Goal: Transaction & Acquisition: Purchase product/service

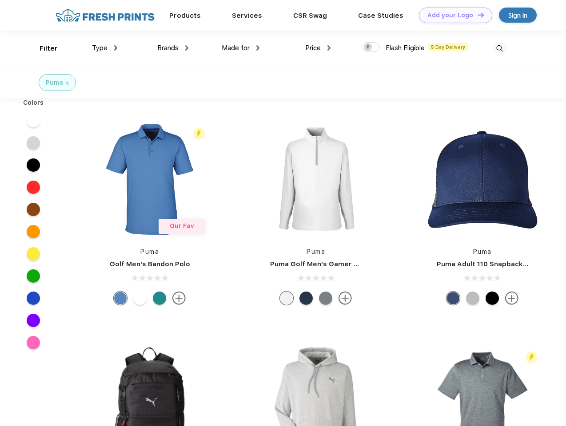
click at [452, 15] on link "Add your Logo Design Tool" at bounding box center [455, 16] width 73 height 16
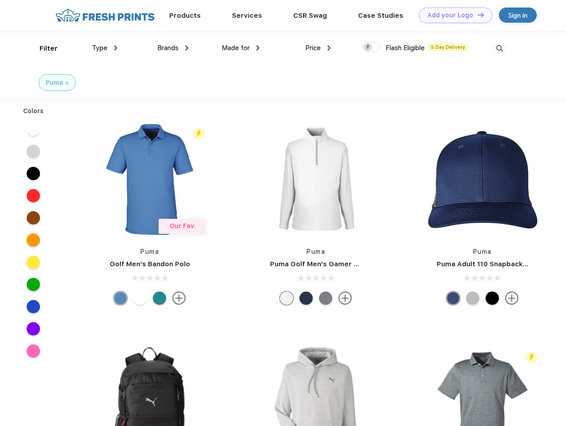
click at [0, 0] on div "Design Tool" at bounding box center [0, 0] width 0 height 0
click at [477, 15] on link "Add your Logo Design Tool" at bounding box center [455, 16] width 73 height 16
click at [43, 48] on div "Filter" at bounding box center [49, 49] width 18 height 10
click at [105, 48] on span "Type" at bounding box center [100, 48] width 16 height 8
click at [173, 48] on span "Brands" at bounding box center [167, 48] width 21 height 8
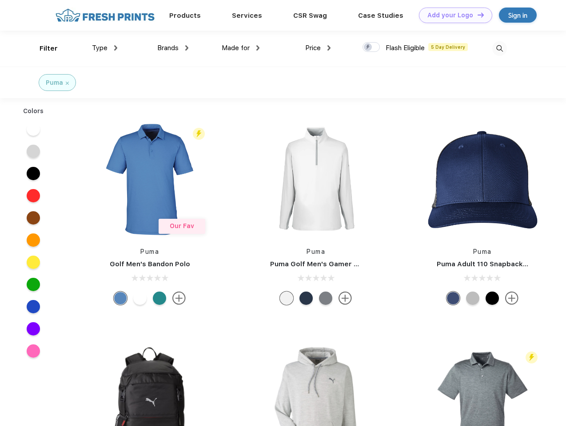
click at [241, 48] on span "Made for" at bounding box center [236, 48] width 28 height 8
click at [318, 48] on span "Price" at bounding box center [313, 48] width 16 height 8
click at [371, 48] on div at bounding box center [370, 47] width 17 height 10
click at [368, 48] on input "checkbox" at bounding box center [365, 45] width 6 height 6
click at [499, 48] on img at bounding box center [499, 48] width 15 height 15
